Goal: Find specific page/section: Find specific page/section

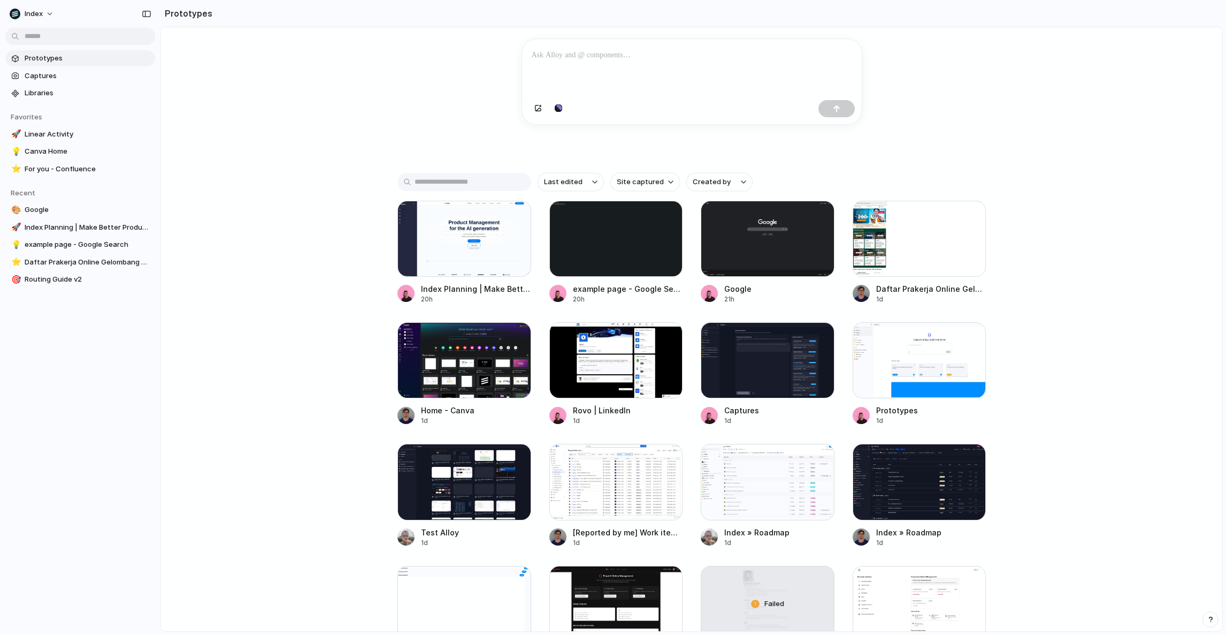
scroll to position [115, 0]
click at [61, 164] on span "For you - Confluence" at bounding box center [88, 169] width 126 height 11
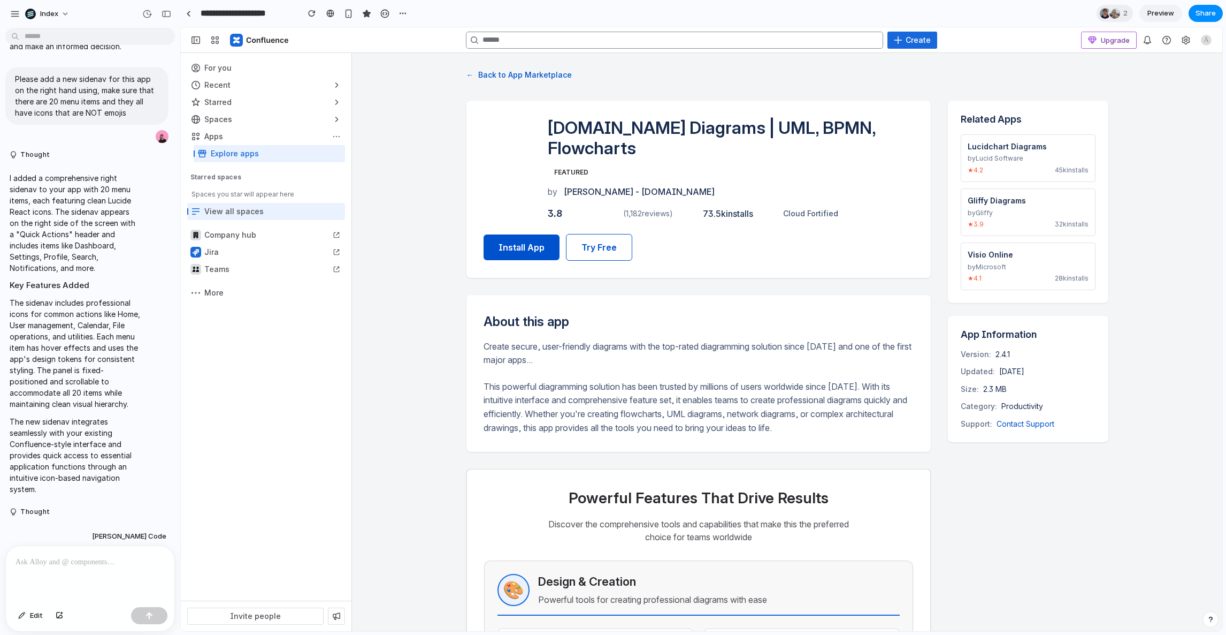
click at [471, 78] on button "← Back to App Marketplace" at bounding box center [519, 75] width 105 height 18
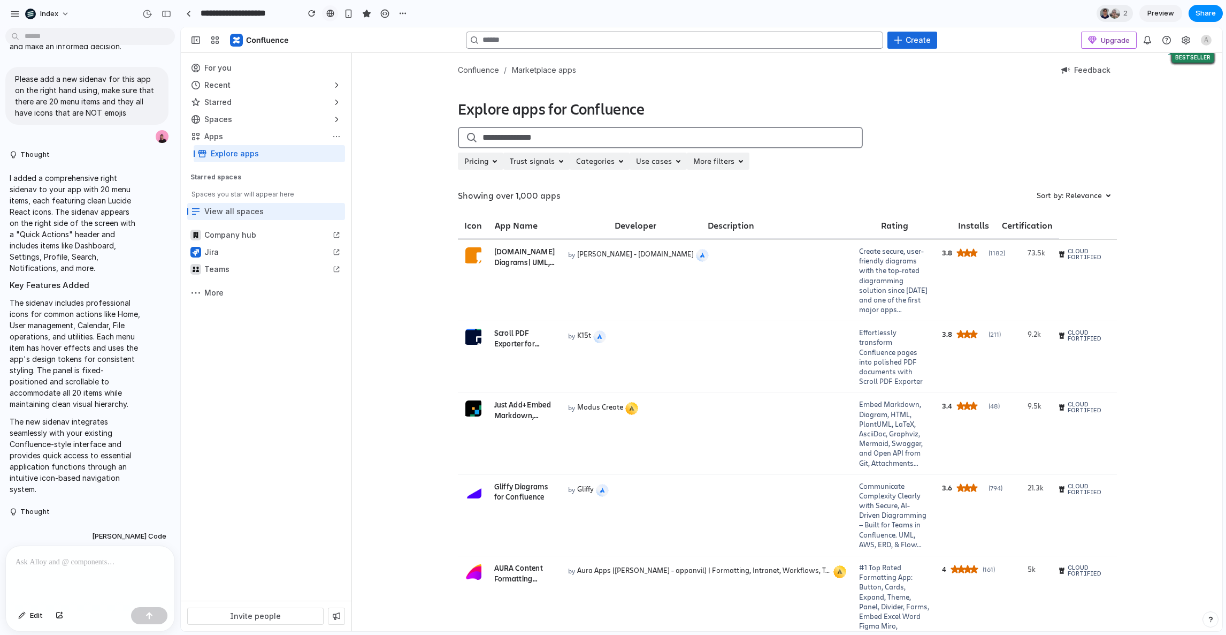
click at [335, 12] on link at bounding box center [330, 13] width 16 height 16
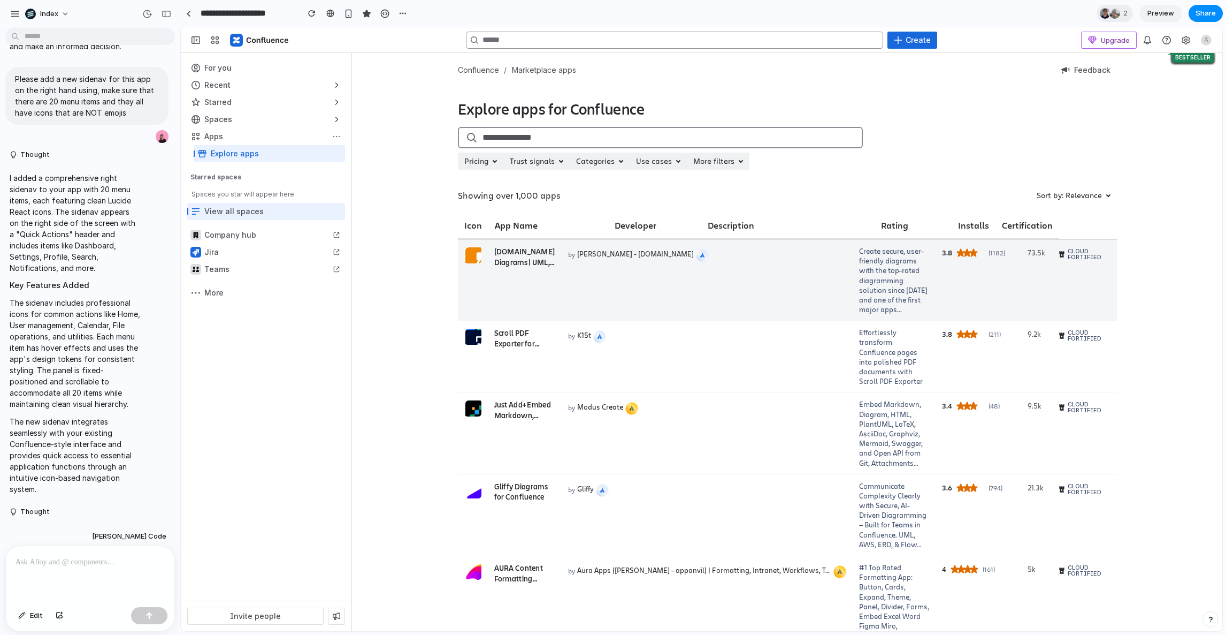
click at [617, 286] on td "by Seibert - draw.io" at bounding box center [707, 280] width 291 height 81
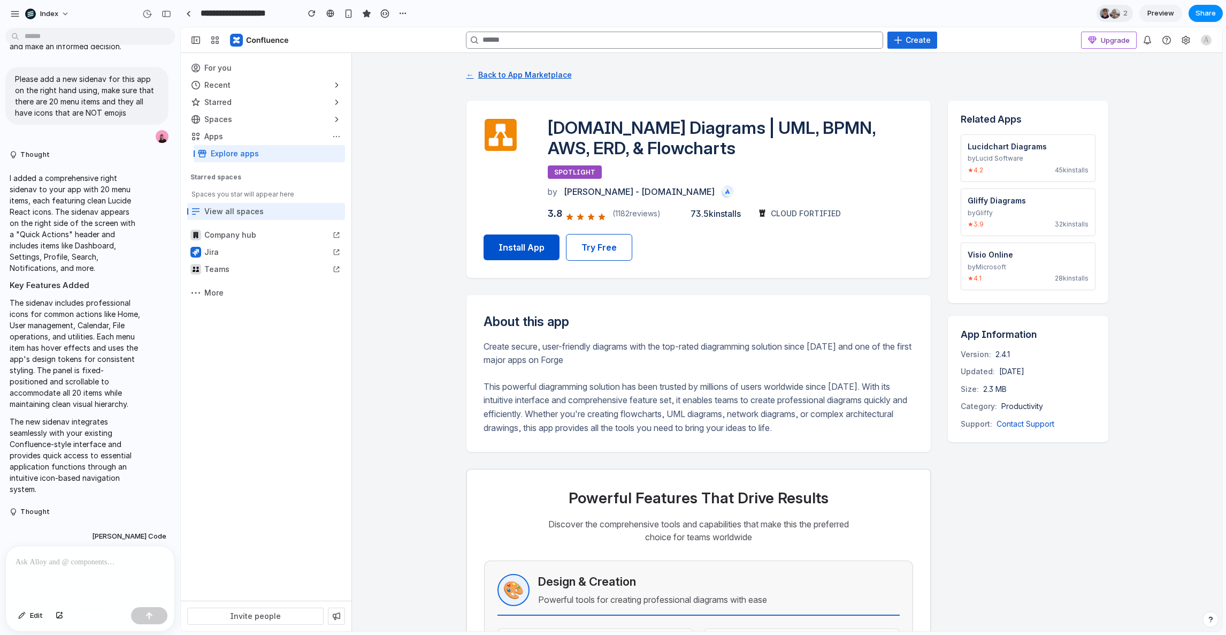
click at [495, 72] on button "← Back to App Marketplace" at bounding box center [519, 75] width 105 height 18
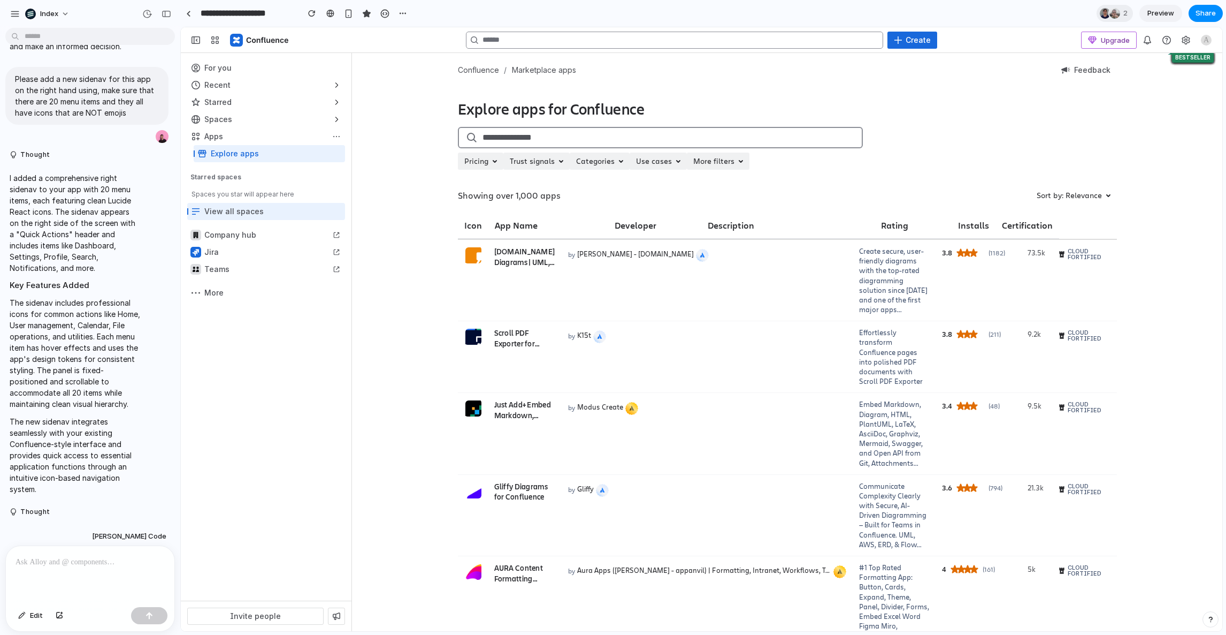
click at [1124, 14] on span "2" at bounding box center [1127, 13] width 7 height 11
click at [1124, 14] on div "Seen by Christian Iacullo Leo Denham" at bounding box center [613, 317] width 1226 height 635
click at [353, 14] on button "button" at bounding box center [348, 13] width 16 height 16
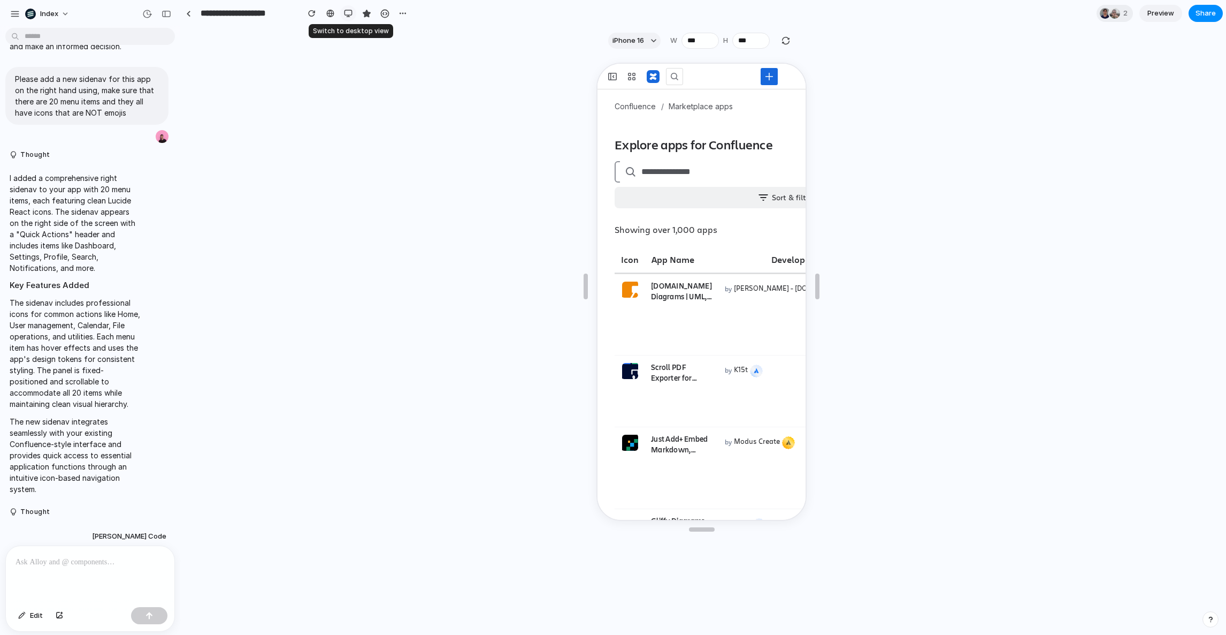
click at [353, 14] on button "button" at bounding box center [348, 13] width 16 height 16
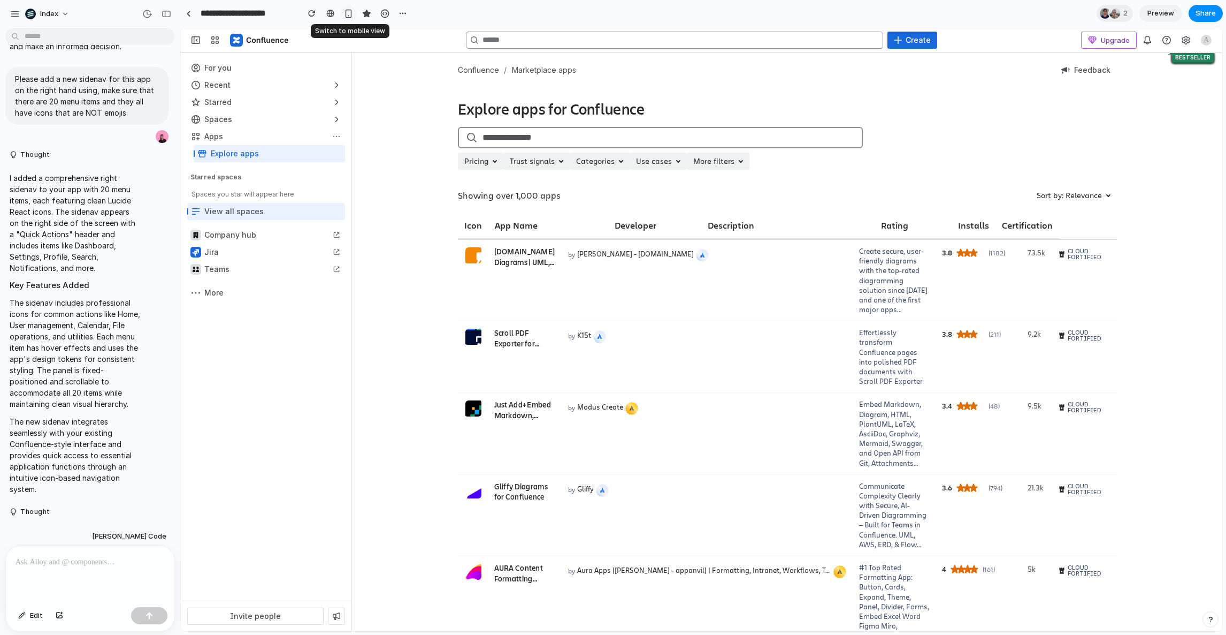
click at [353, 14] on button "button" at bounding box center [348, 13] width 16 height 16
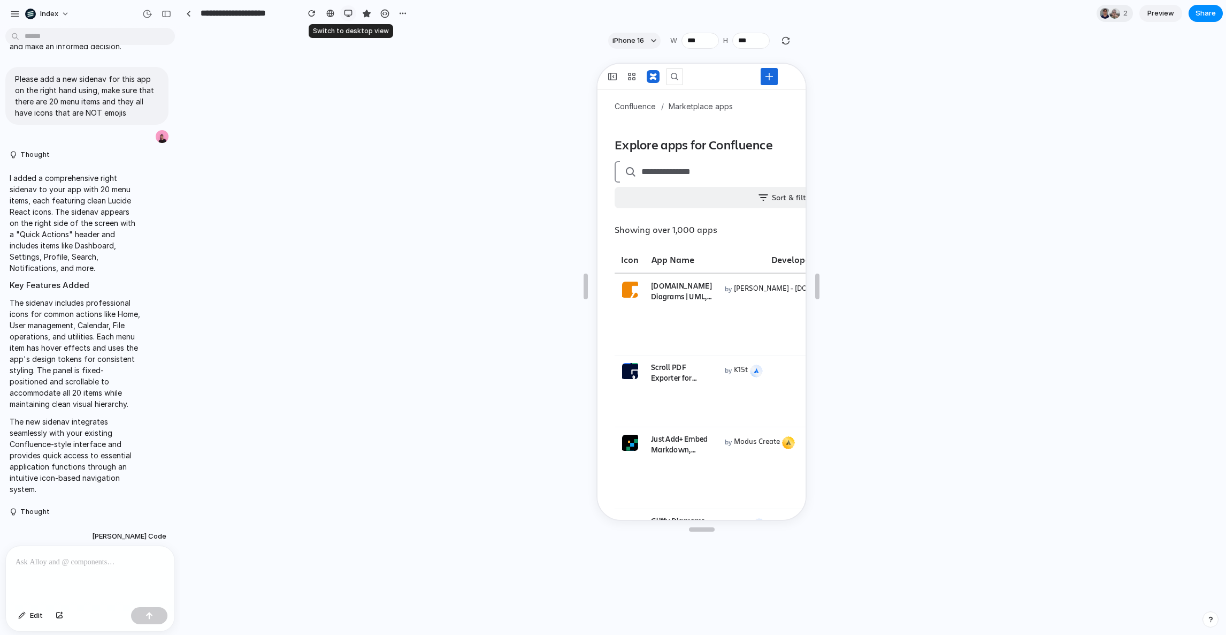
click at [353, 14] on button "button" at bounding box center [348, 13] width 16 height 16
